Goal: Task Accomplishment & Management: Use online tool/utility

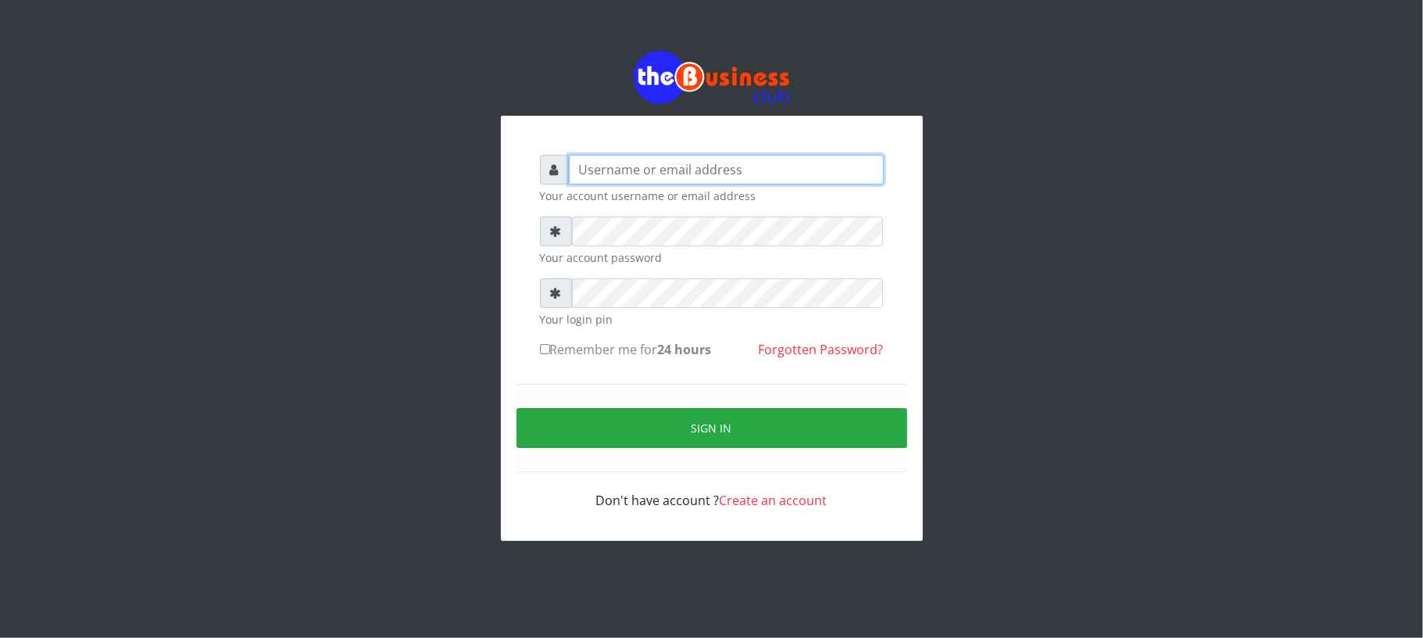
type input "Mavincio"
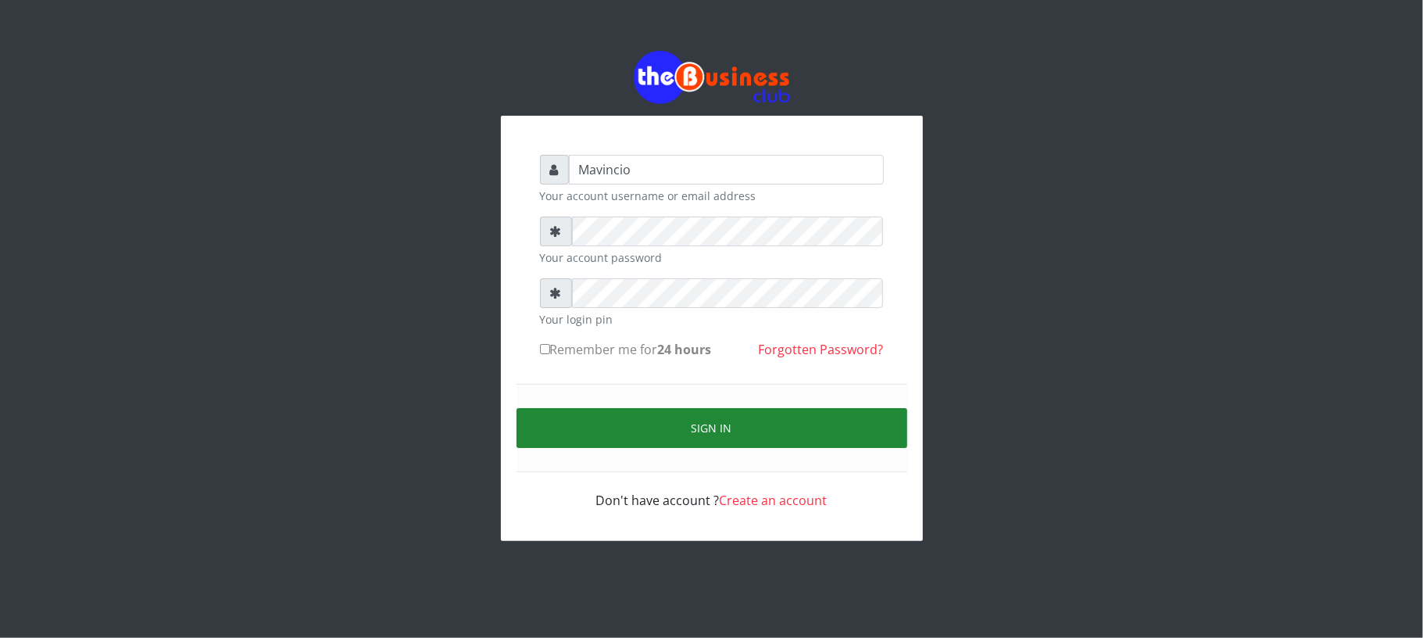
click at [711, 429] on button "Sign in" at bounding box center [712, 428] width 391 height 40
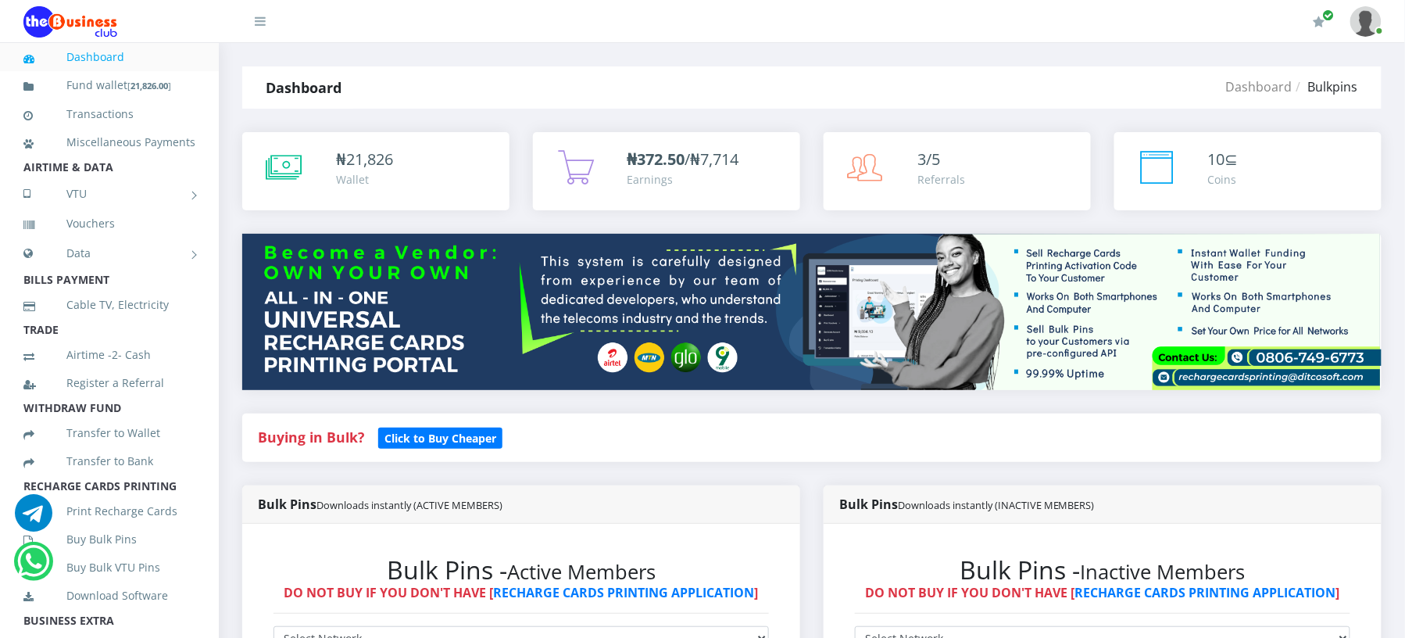
scroll to position [557, 0]
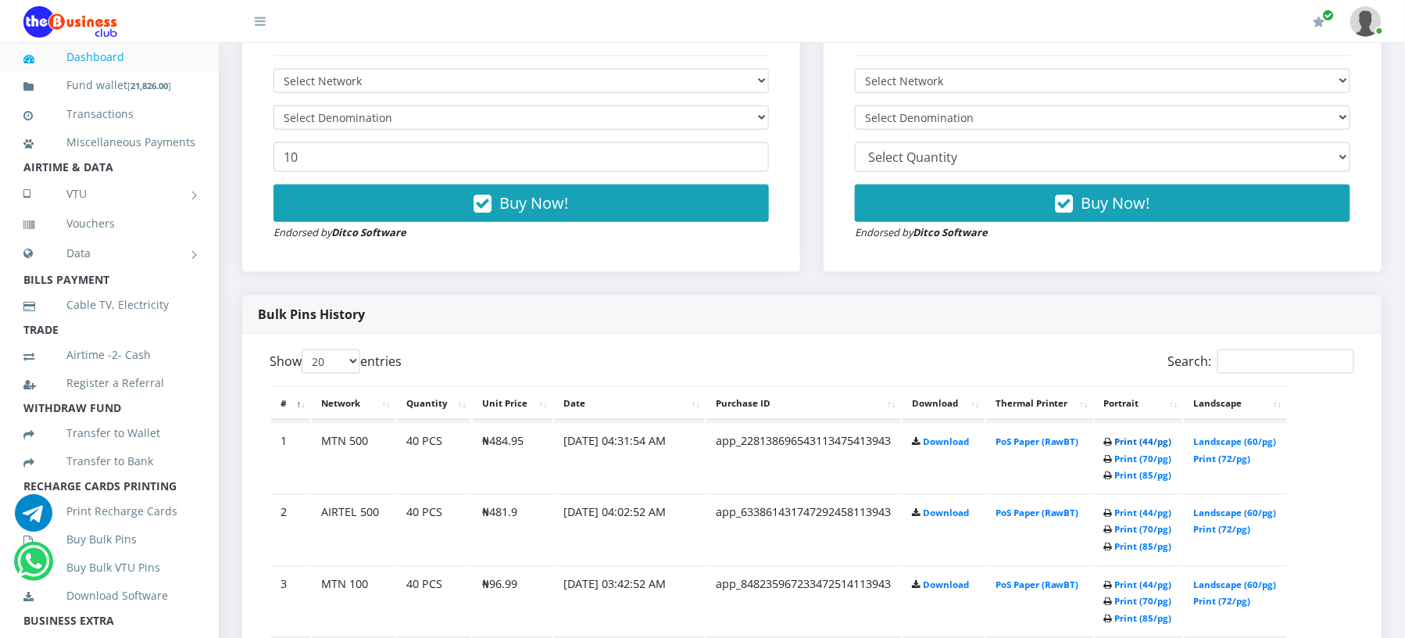
click at [1121, 438] on link "Print (44/pg)" at bounding box center [1143, 441] width 57 height 12
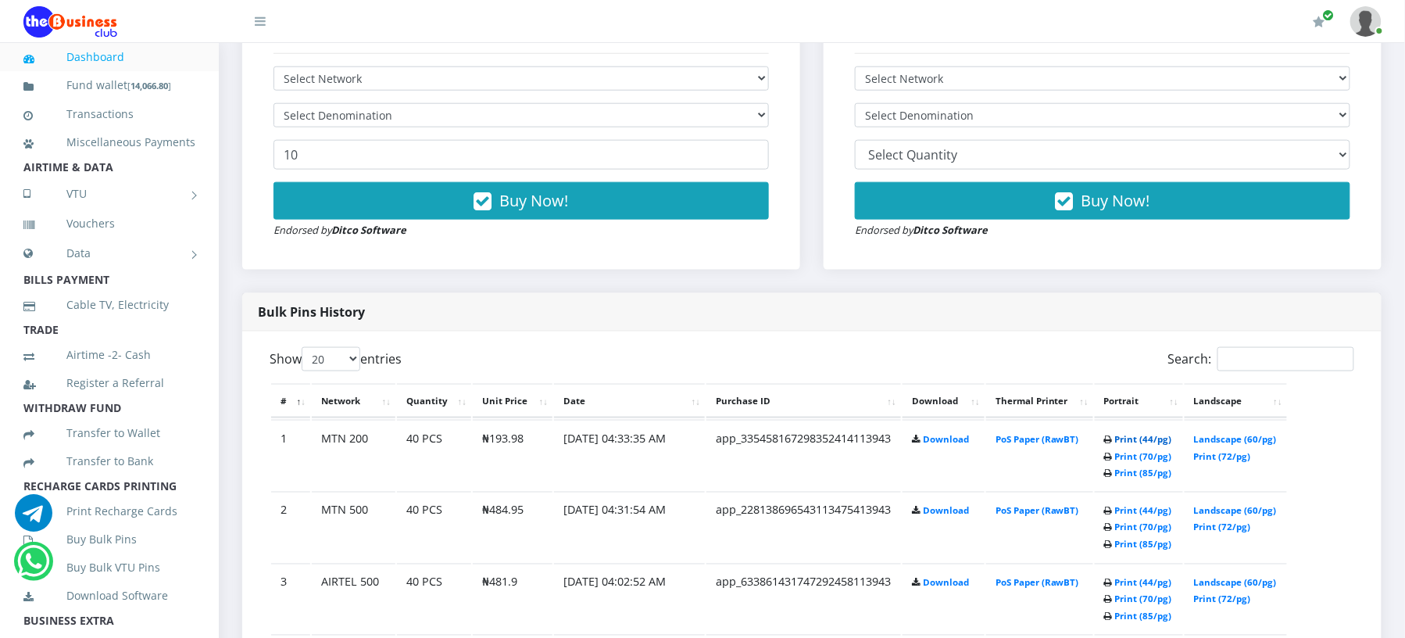
click at [1132, 438] on link "Print (44/pg)" at bounding box center [1143, 439] width 57 height 12
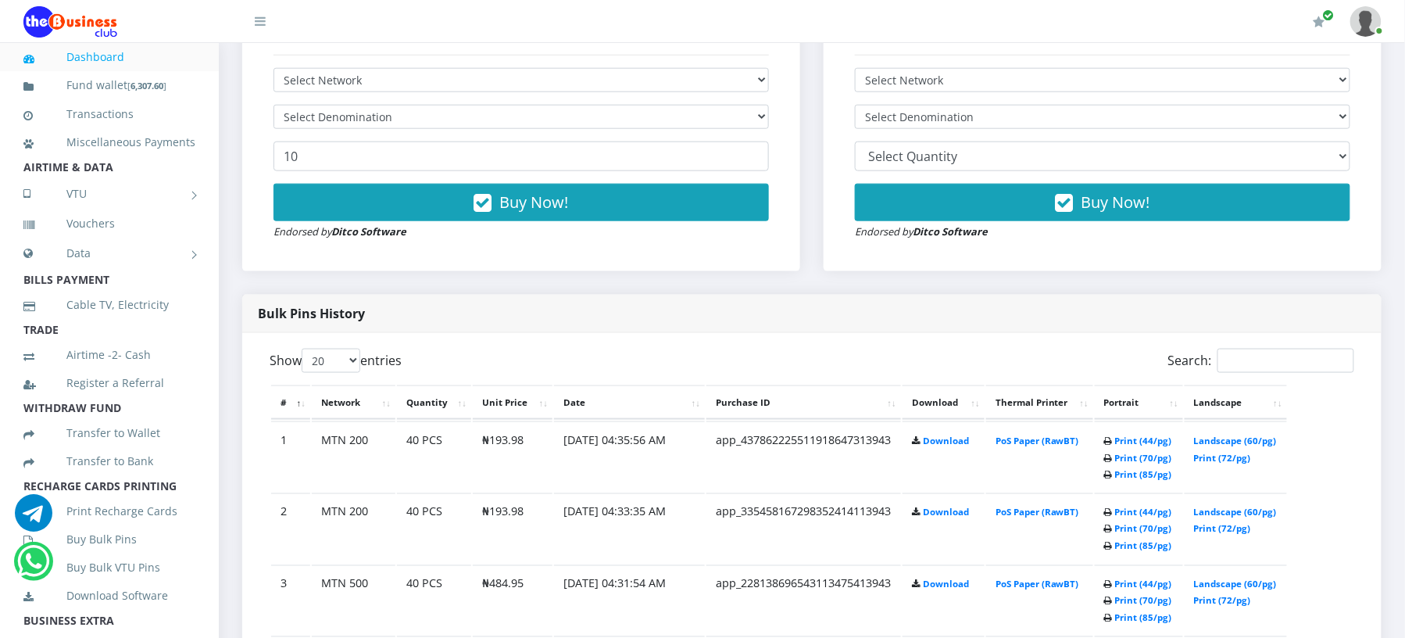
click at [1060, 413] on th "Thermal Printer" at bounding box center [1039, 402] width 107 height 34
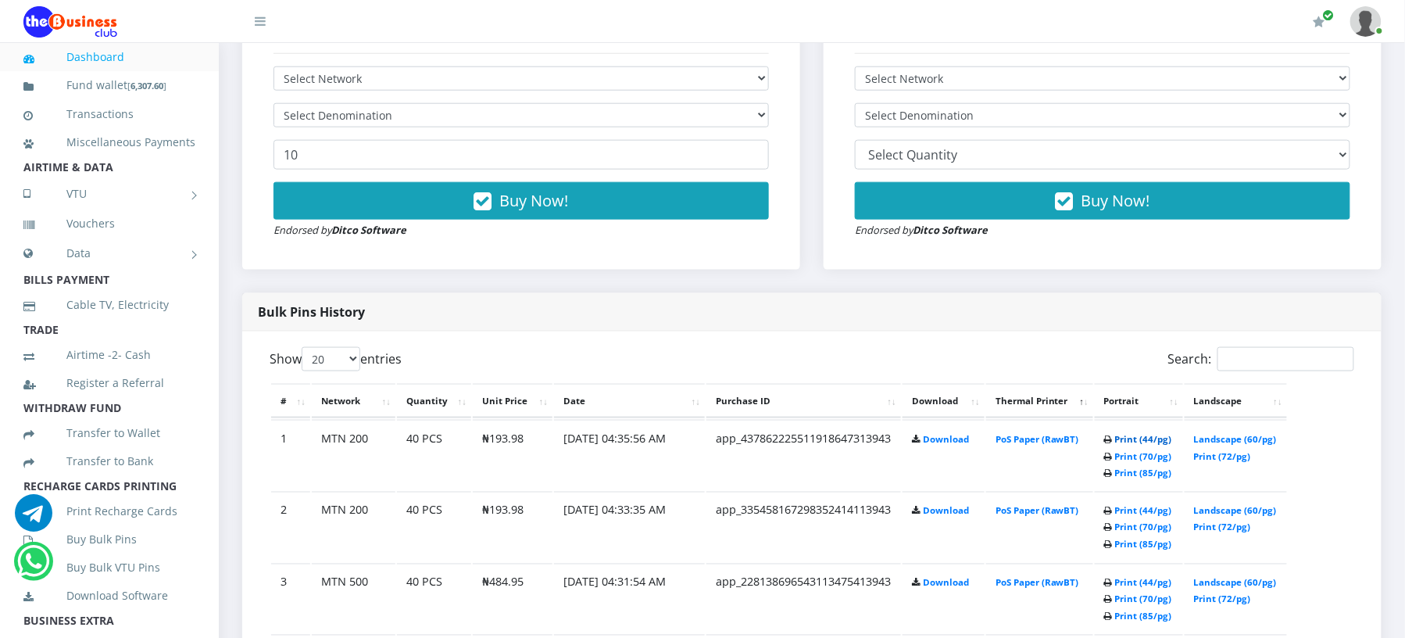
click at [1142, 442] on link "Print (44/pg)" at bounding box center [1143, 439] width 57 height 12
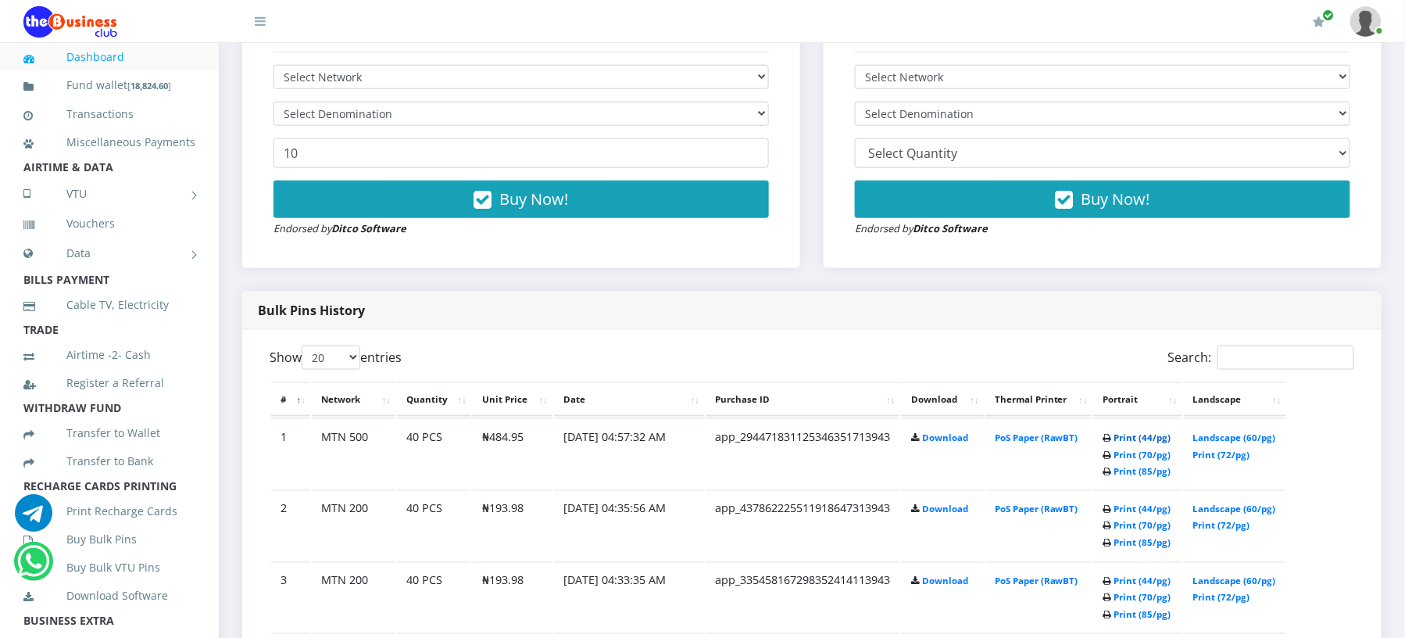
click at [1119, 435] on link "Print (44/pg)" at bounding box center [1142, 437] width 57 height 12
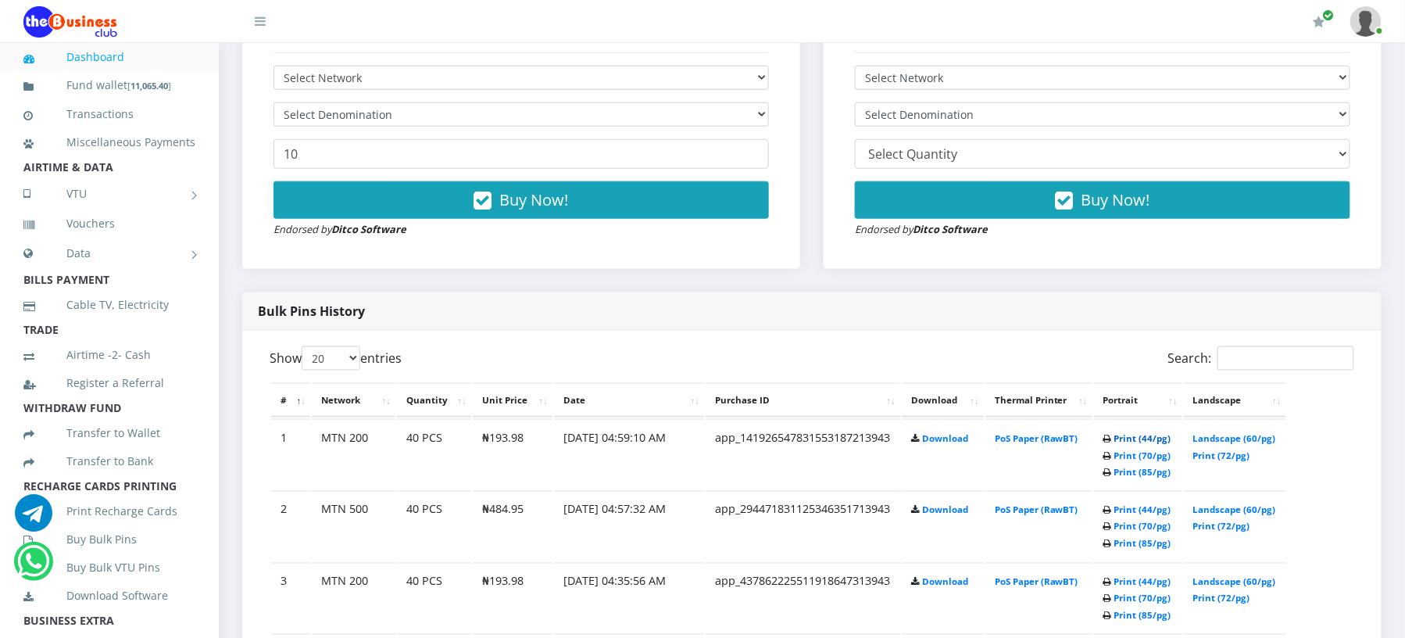
click at [1117, 433] on link "Print (44/pg)" at bounding box center [1142, 438] width 57 height 12
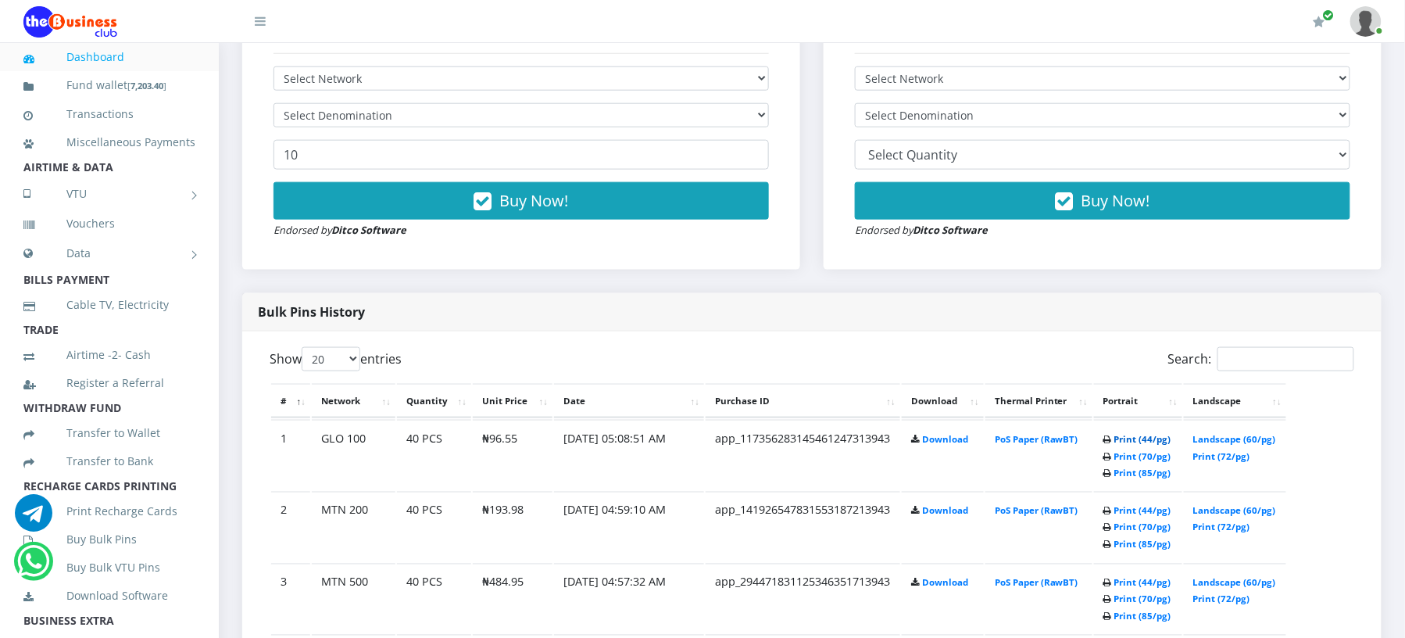
click at [1121, 441] on link "Print (44/pg)" at bounding box center [1142, 439] width 57 height 12
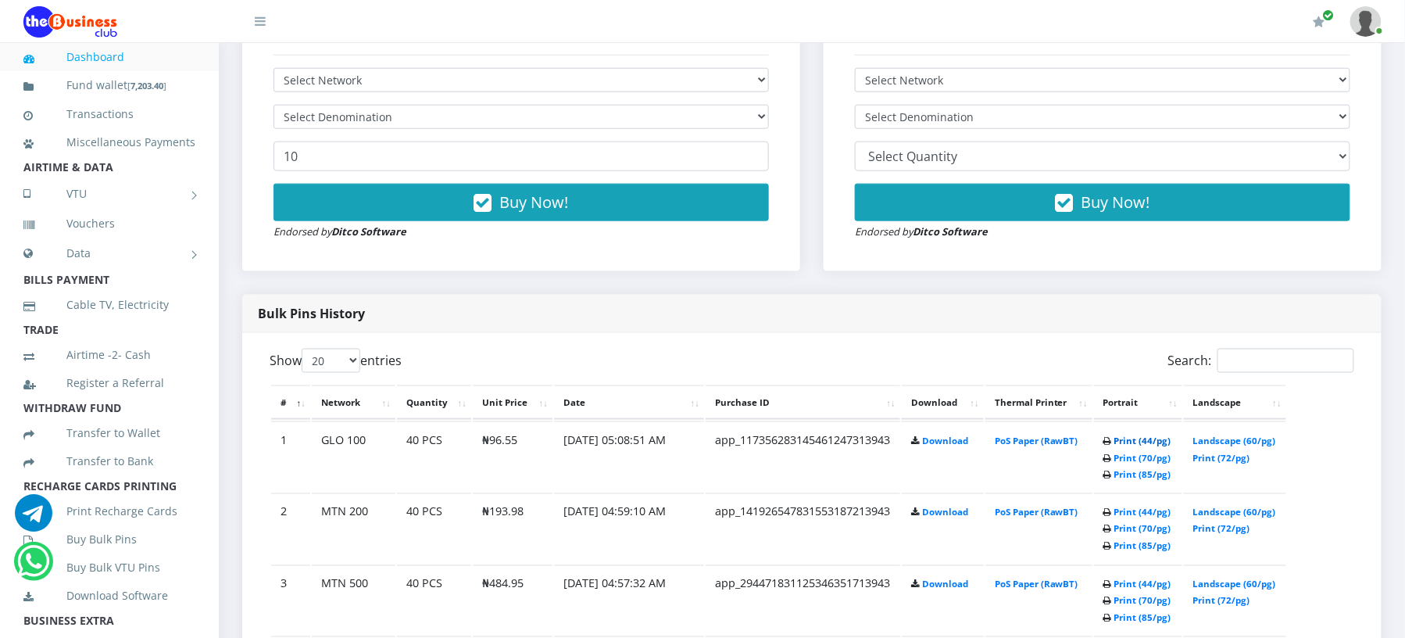
click at [1135, 435] on link "Print (44/pg)" at bounding box center [1142, 441] width 57 height 12
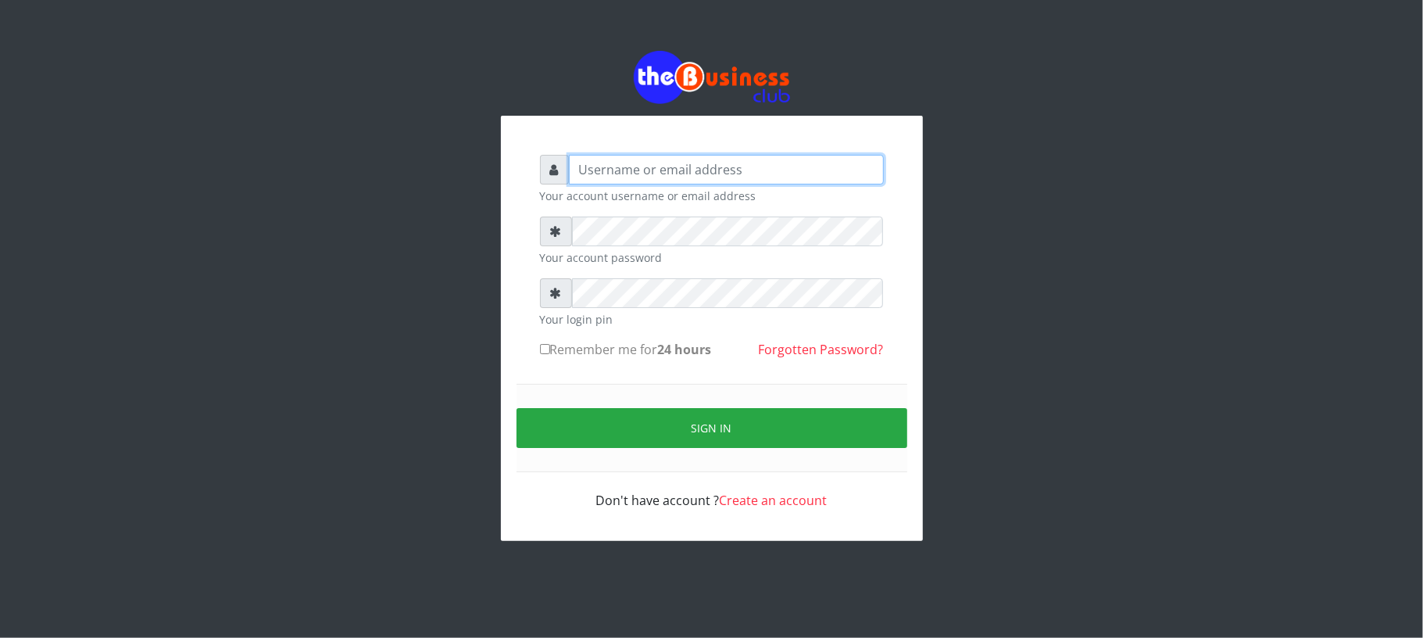
type input "Mavincio"
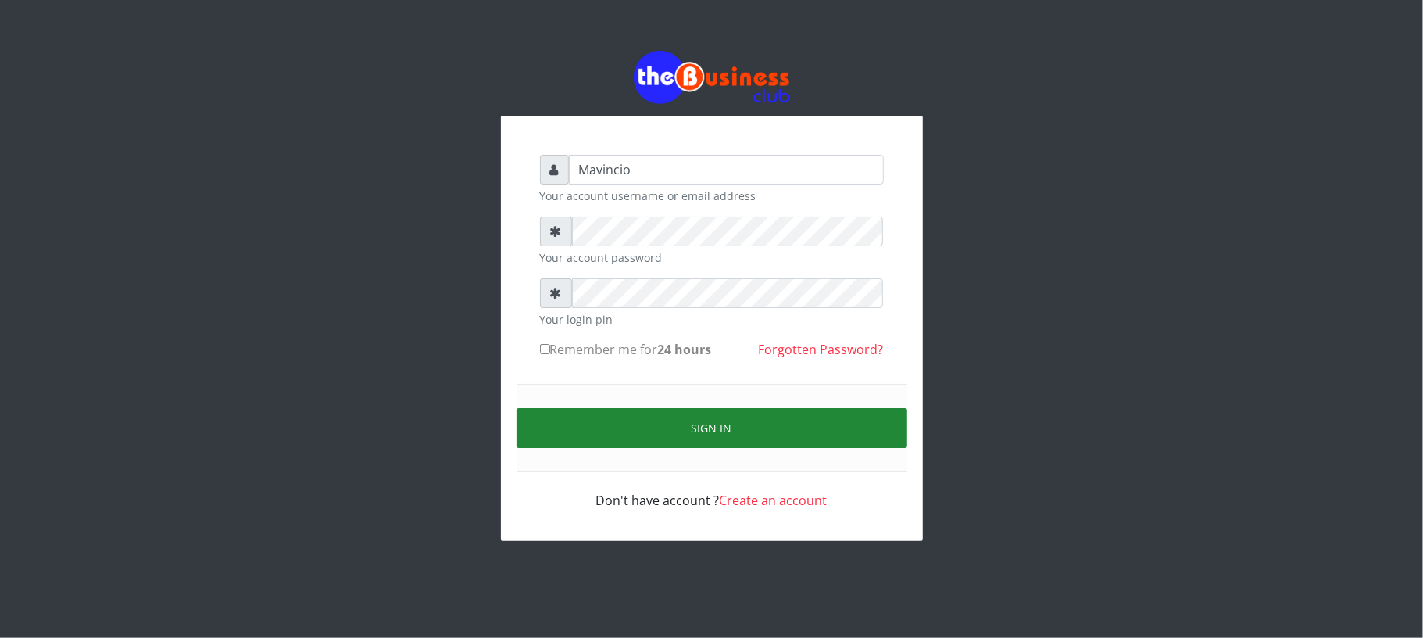
click at [695, 424] on button "Sign in" at bounding box center [712, 428] width 391 height 40
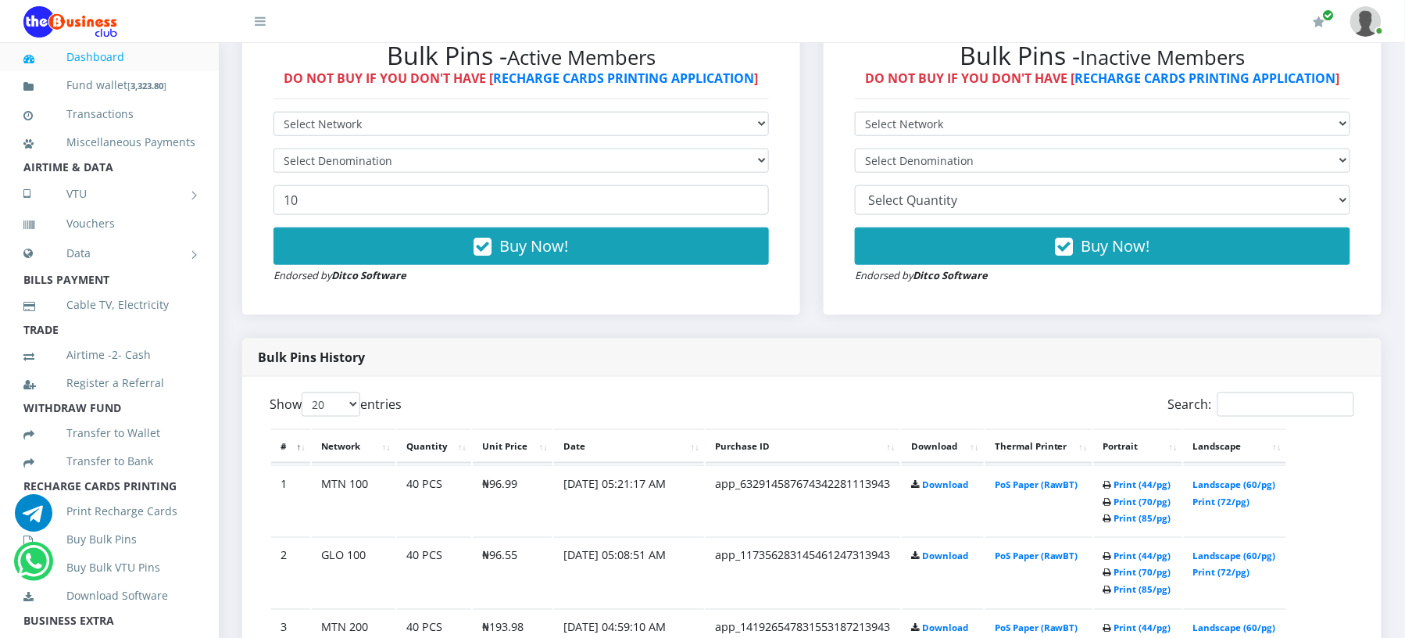
scroll to position [528, 0]
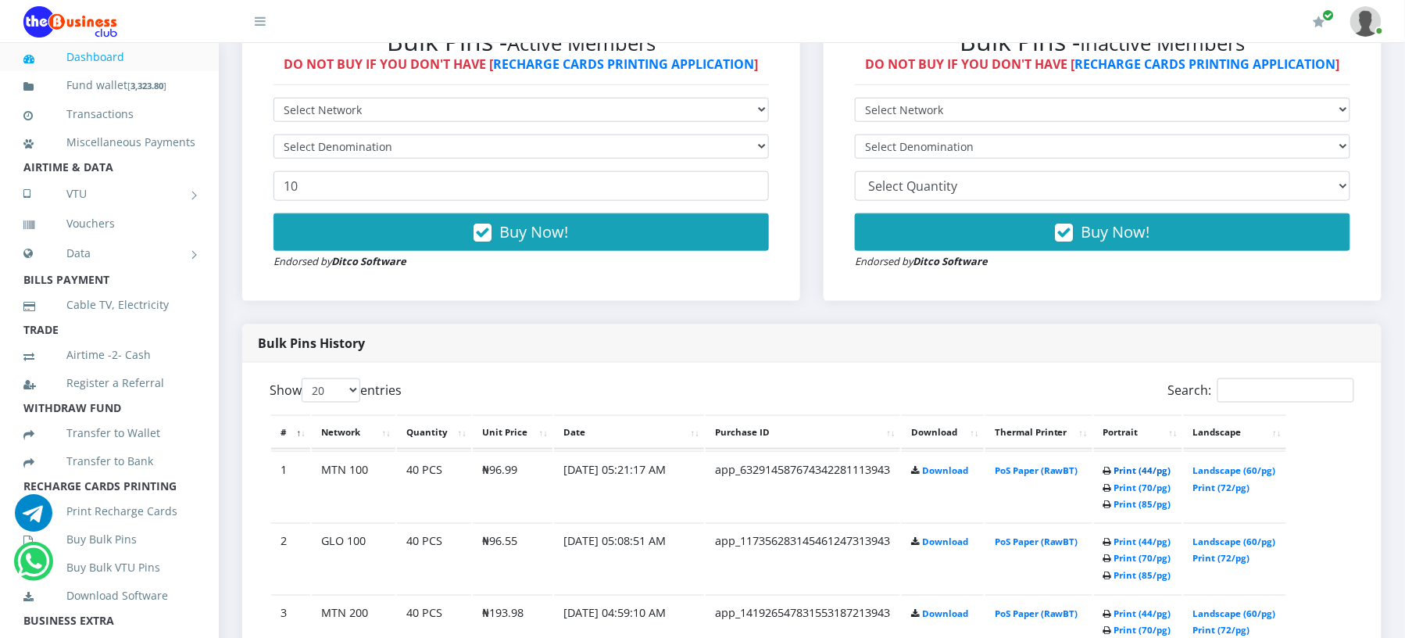
click at [1127, 467] on link "Print (44/pg)" at bounding box center [1142, 470] width 57 height 12
